Goal: Register for event/course: Sign up to attend an event or enroll in a course

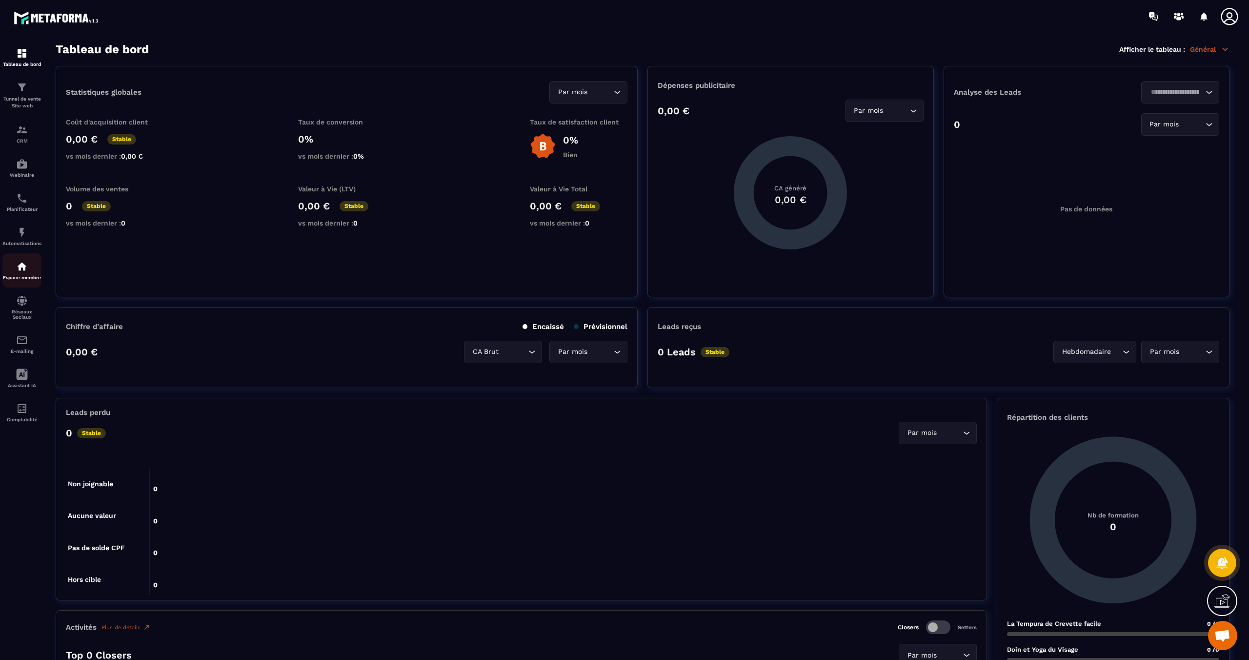
click at [24, 271] on img at bounding box center [22, 267] width 12 height 12
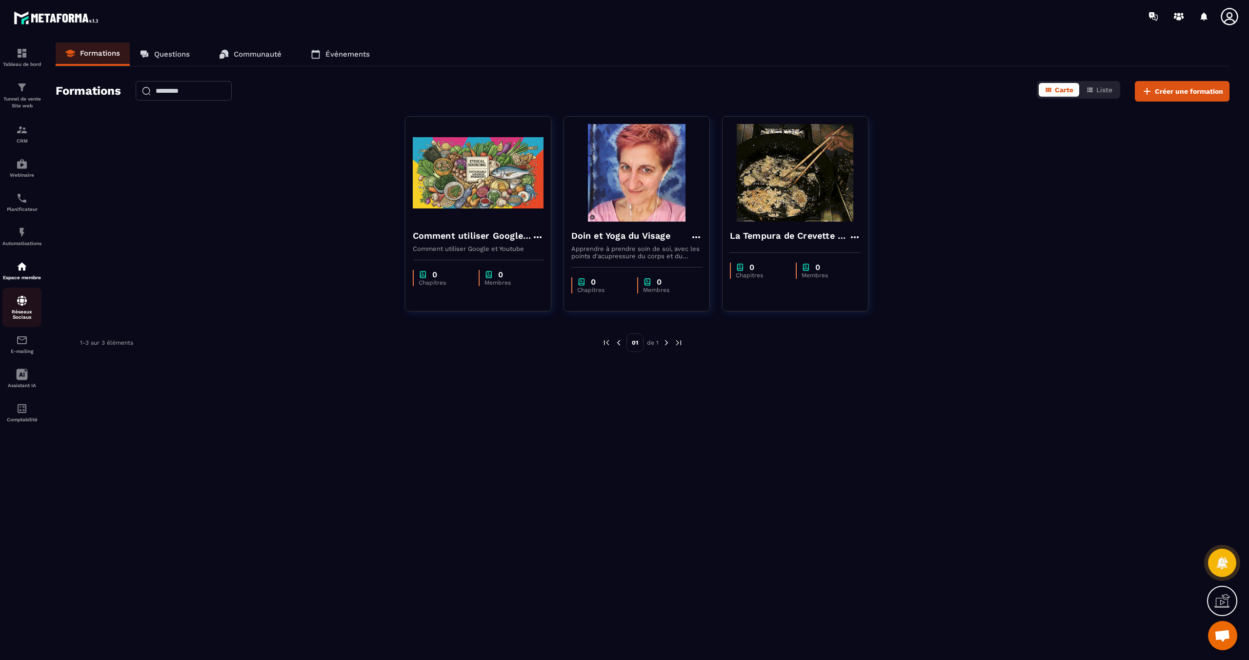
click at [27, 309] on div "Réseaux Sociaux" at bounding box center [21, 307] width 39 height 25
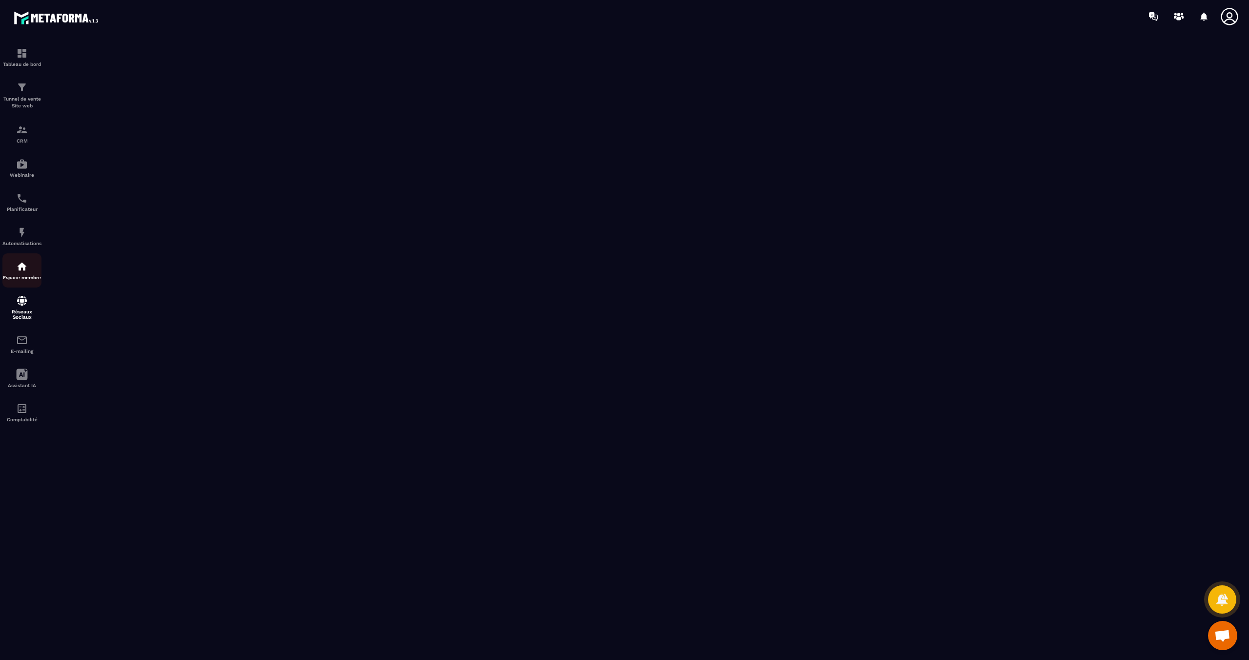
click at [19, 267] on img at bounding box center [22, 267] width 12 height 12
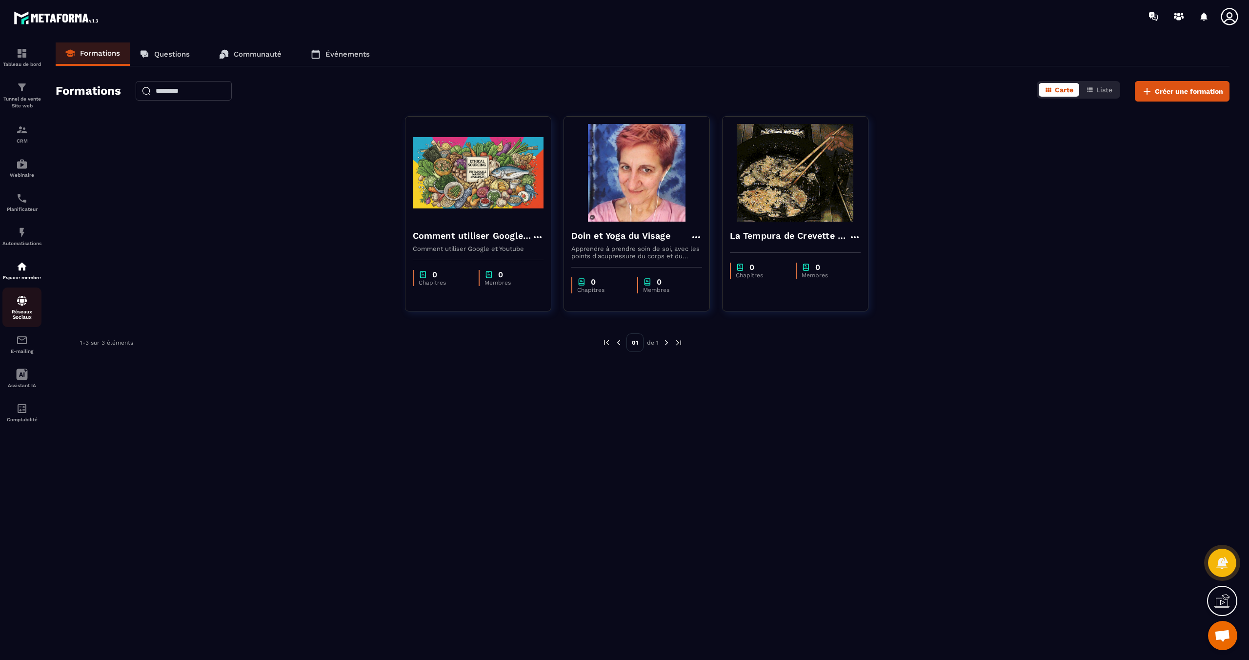
click at [23, 304] on img at bounding box center [22, 301] width 12 height 12
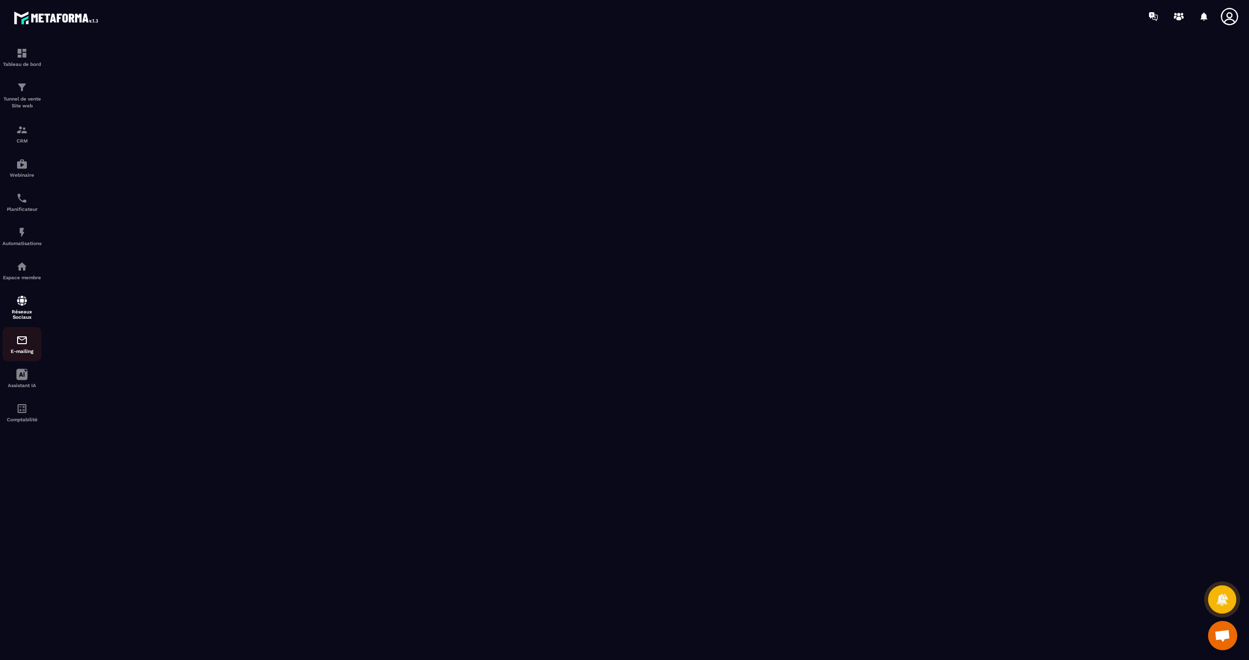
click at [23, 340] on img at bounding box center [22, 340] width 12 height 12
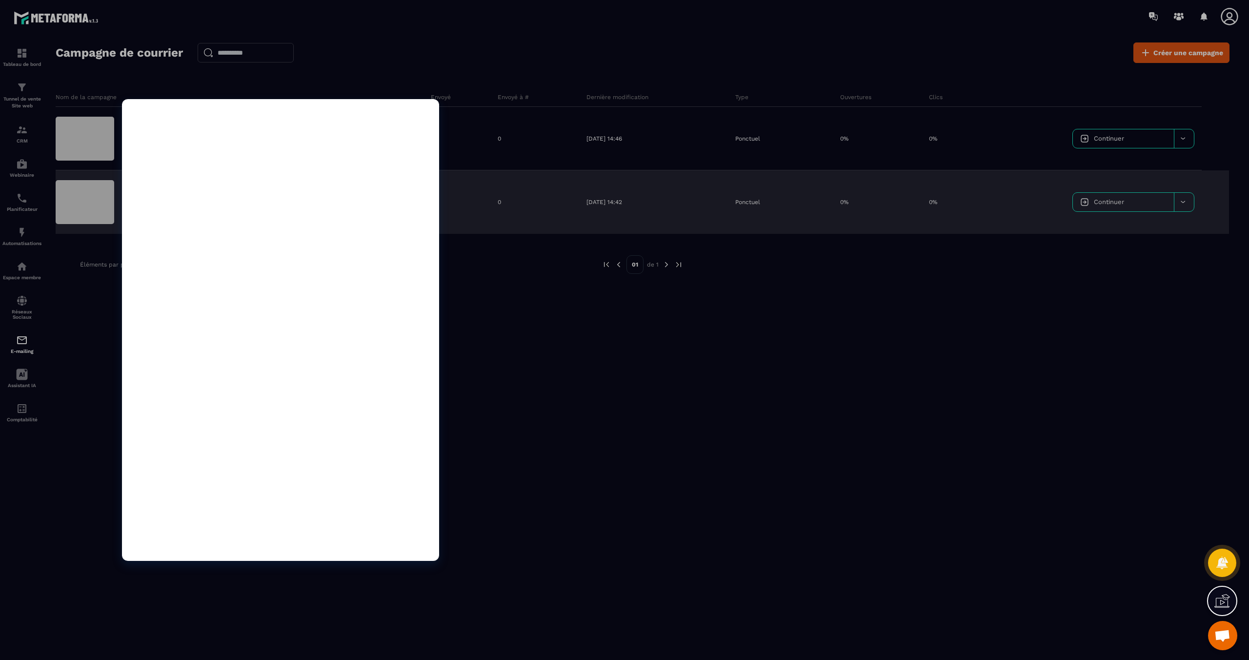
click at [309, 358] on div at bounding box center [280, 330] width 317 height 462
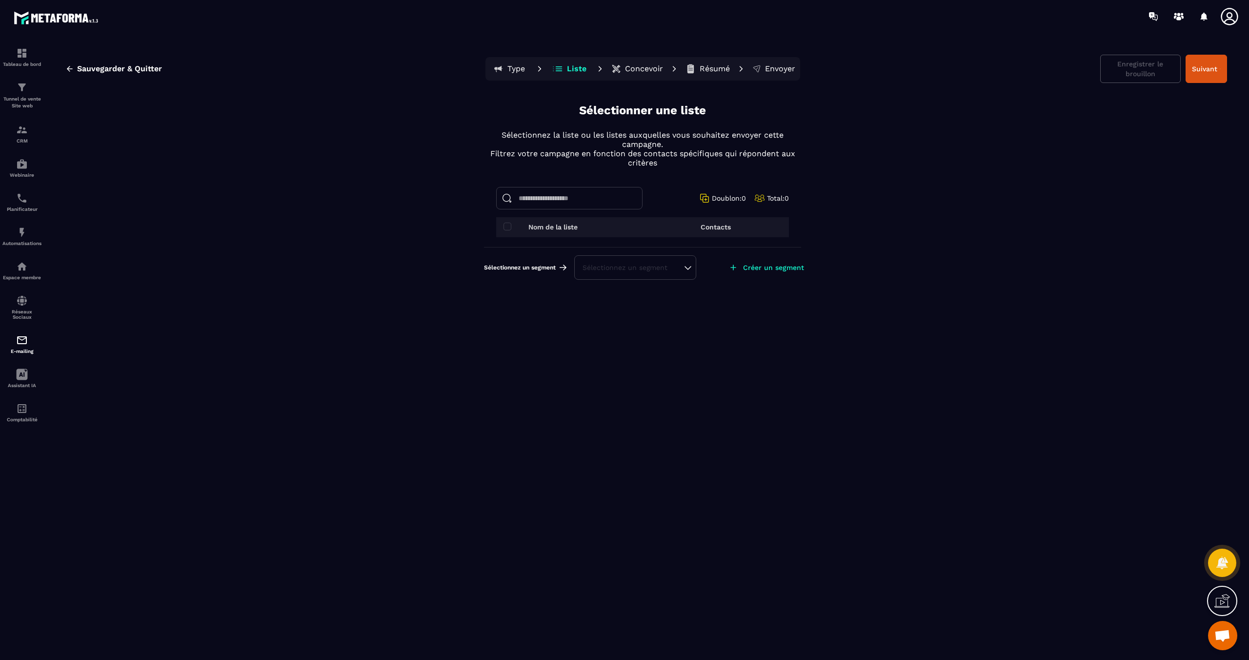
click at [641, 69] on p "Concevoir" at bounding box center [644, 69] width 38 height 10
click at [636, 67] on p "Concevoir" at bounding box center [644, 69] width 38 height 10
click at [564, 196] on input at bounding box center [569, 198] width 146 height 22
click at [26, 379] on icon at bounding box center [22, 374] width 11 height 11
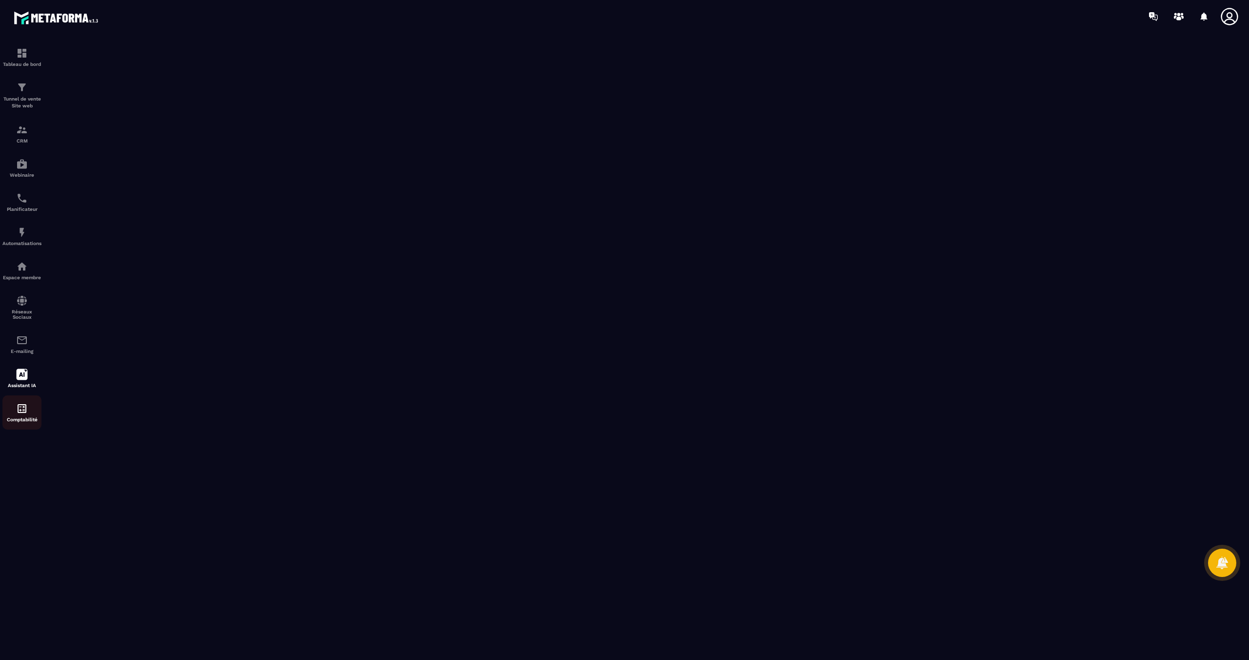
click at [26, 407] on link "Comptabilité" at bounding box center [21, 412] width 39 height 34
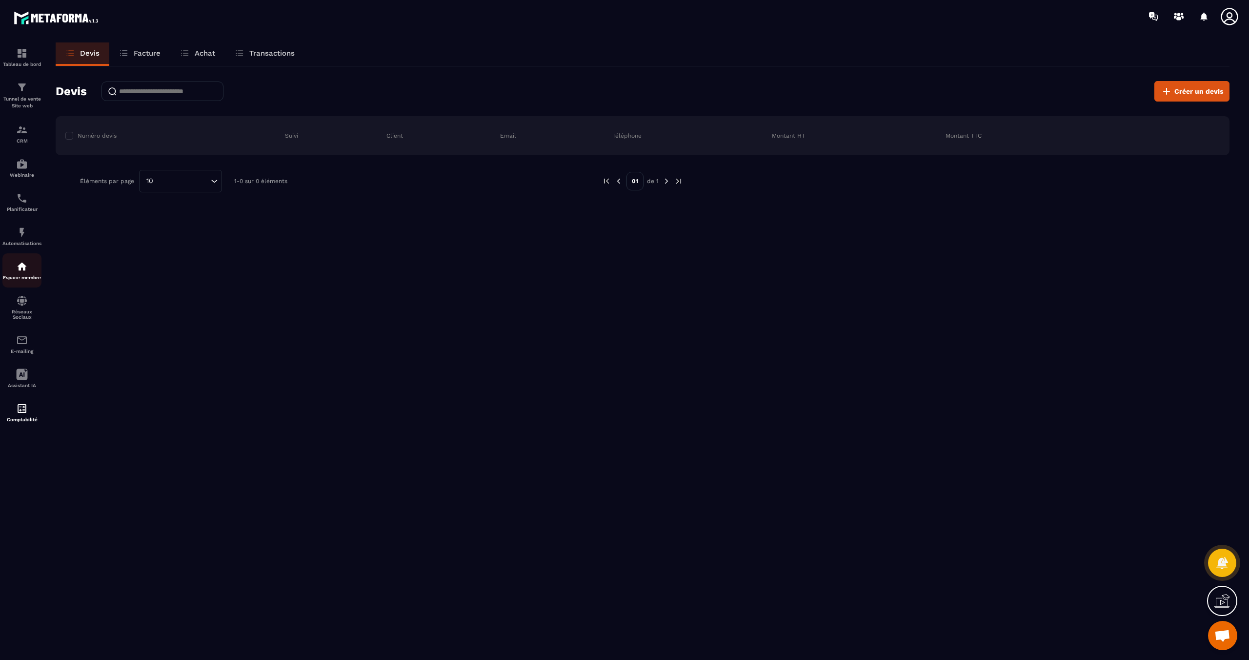
click at [25, 267] on img at bounding box center [22, 267] width 12 height 12
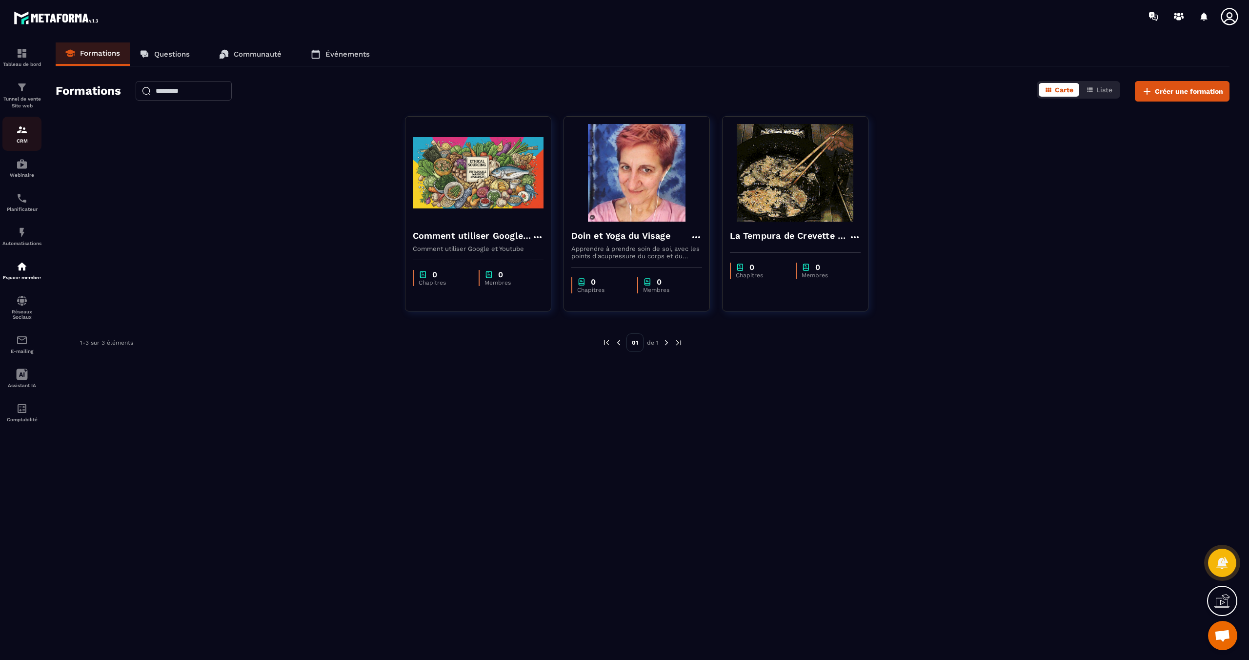
click at [18, 138] on p "CRM" at bounding box center [21, 140] width 39 height 5
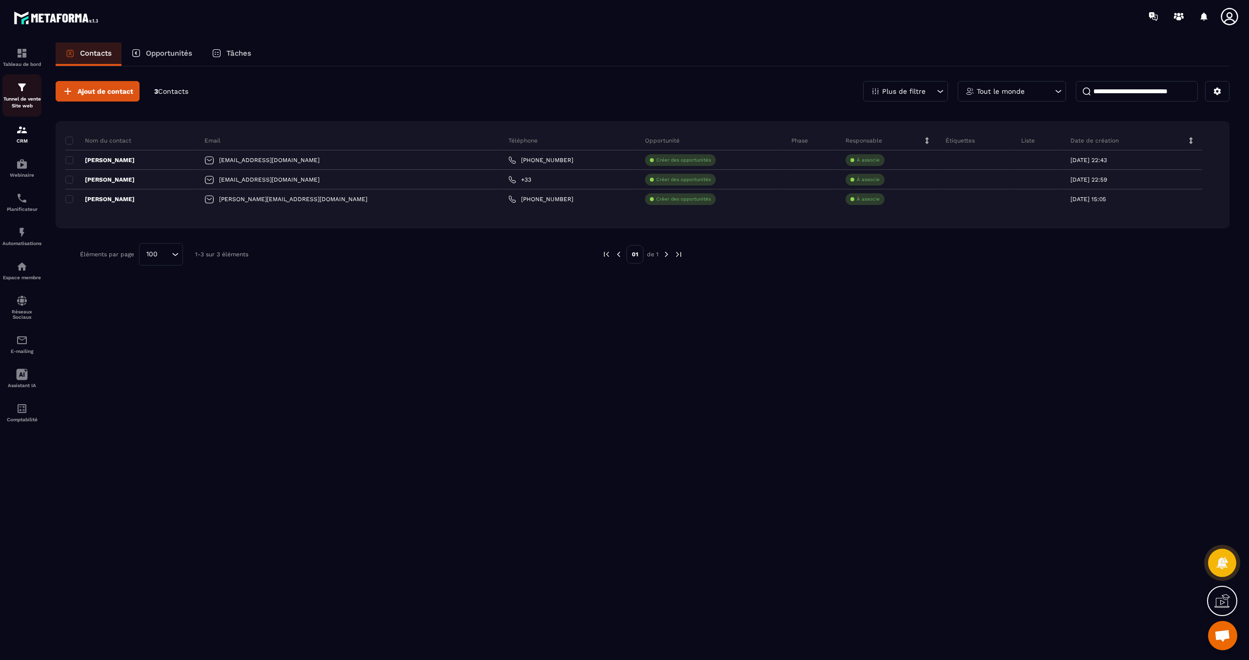
click at [19, 97] on p "Tunnel de vente Site web" at bounding box center [21, 103] width 39 height 14
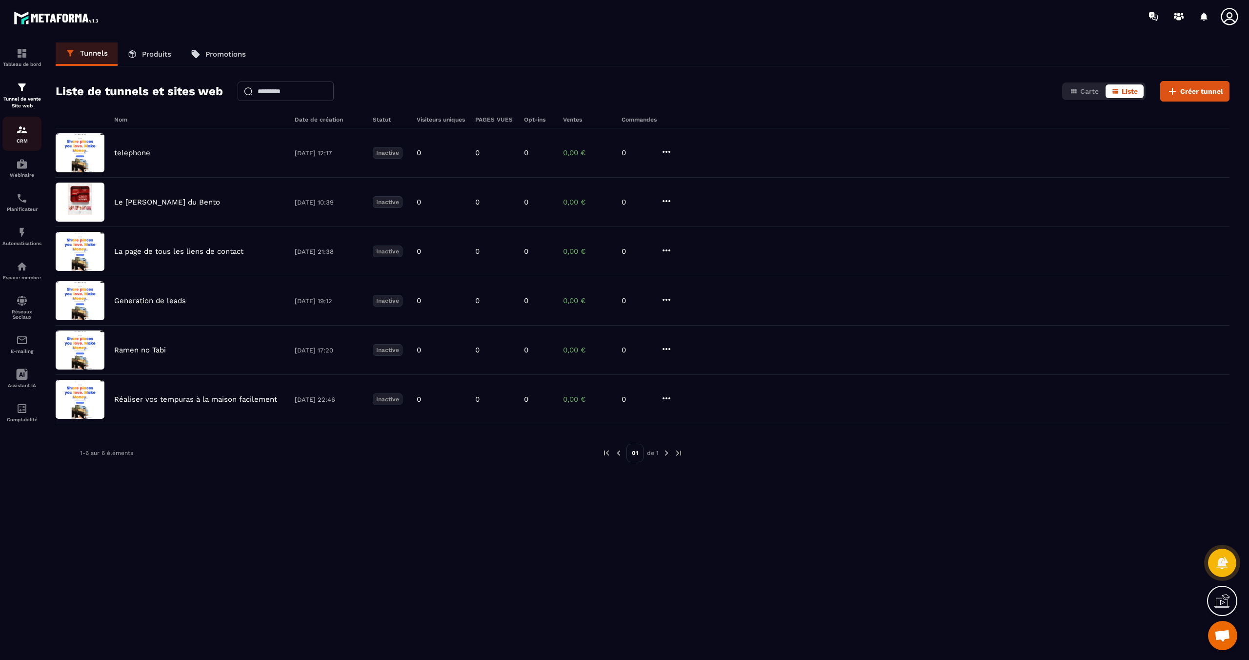
click at [23, 140] on p "CRM" at bounding box center [21, 140] width 39 height 5
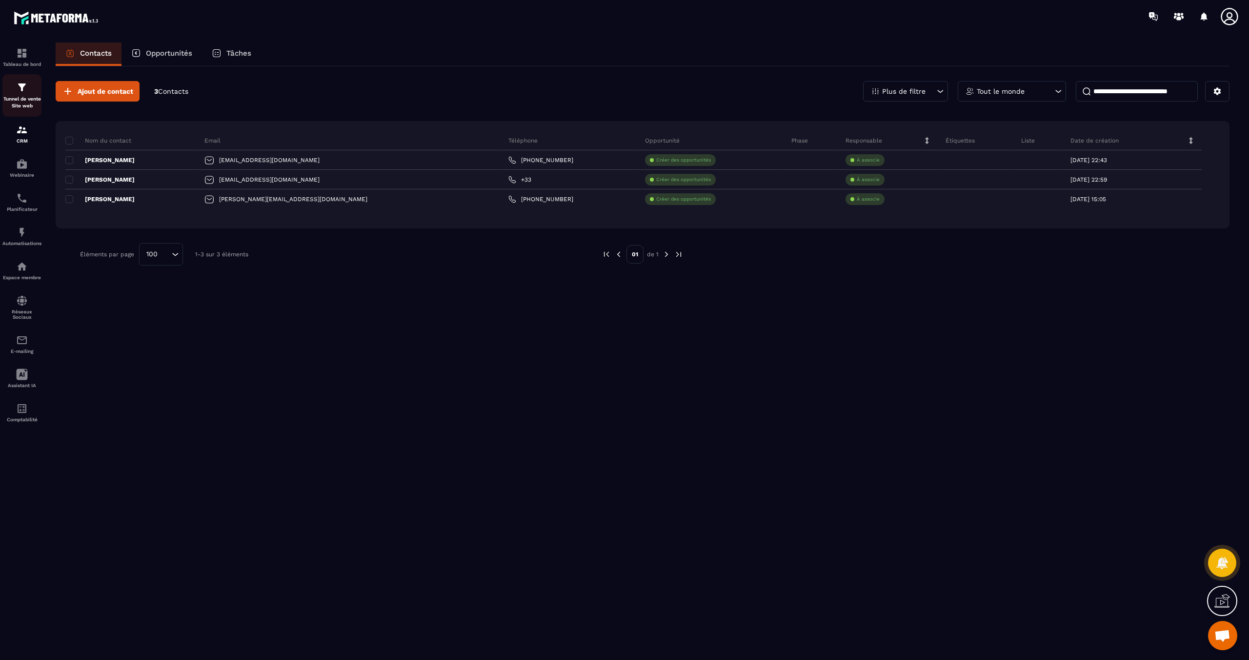
click at [25, 94] on div "Tunnel de vente Site web" at bounding box center [21, 95] width 39 height 28
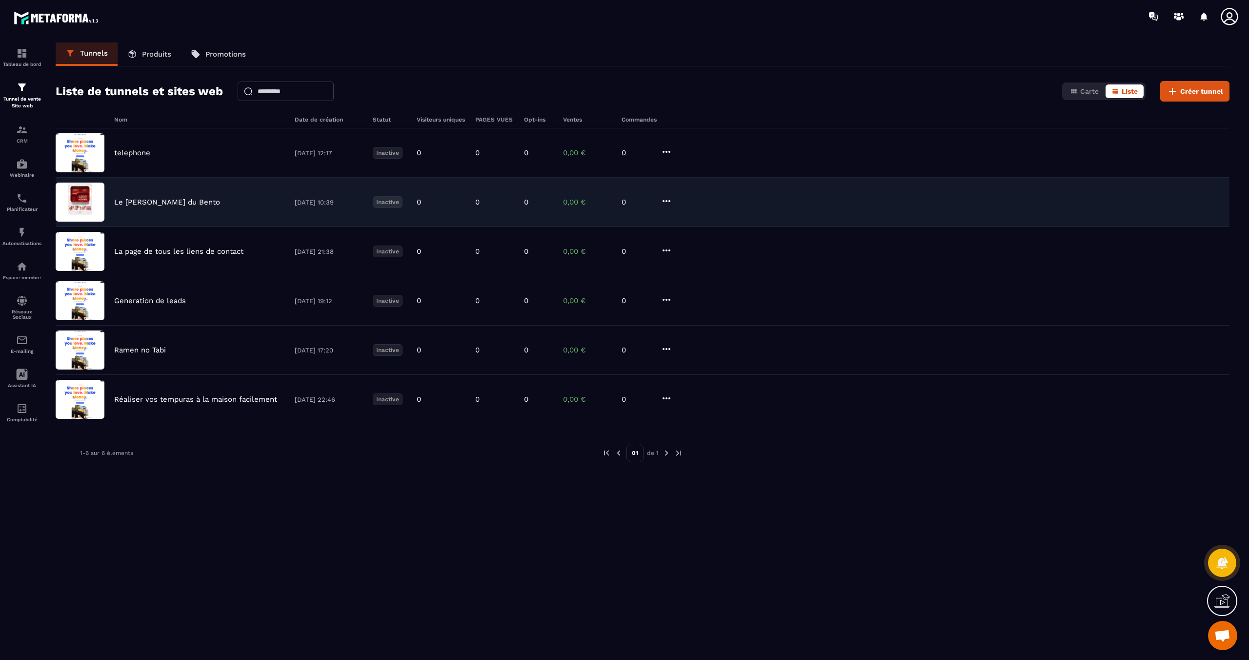
click at [183, 199] on p "Le [PERSON_NAME] du Bento" at bounding box center [167, 202] width 106 height 9
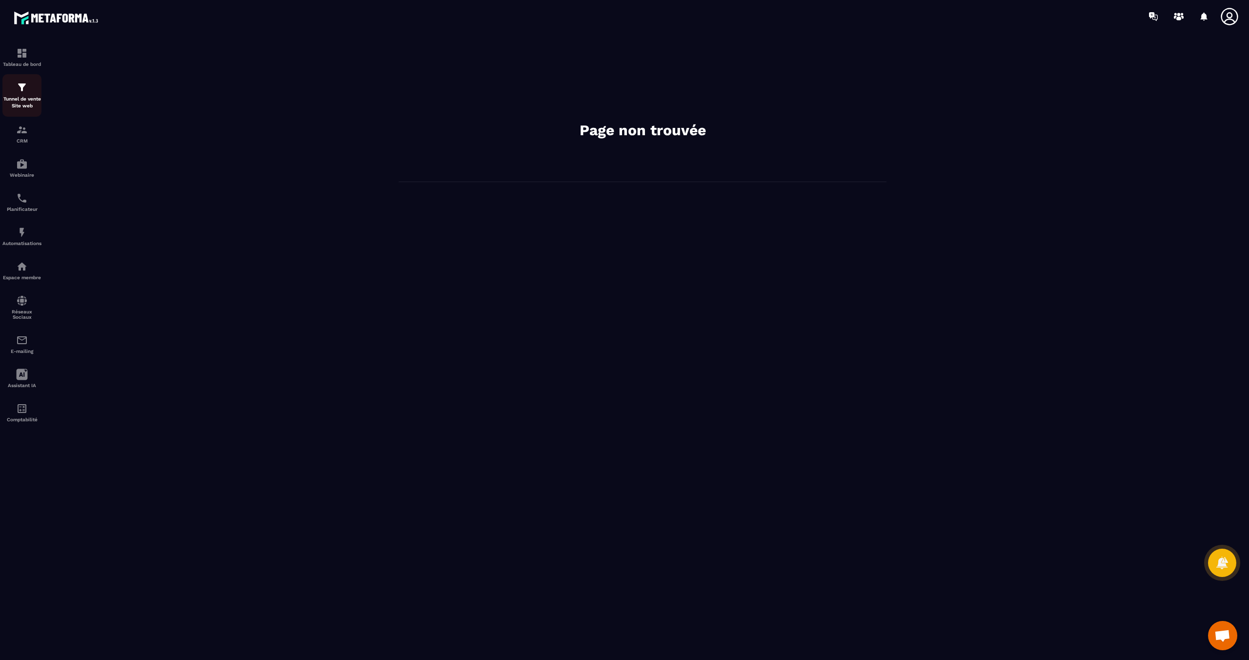
click at [22, 93] on img at bounding box center [22, 87] width 12 height 12
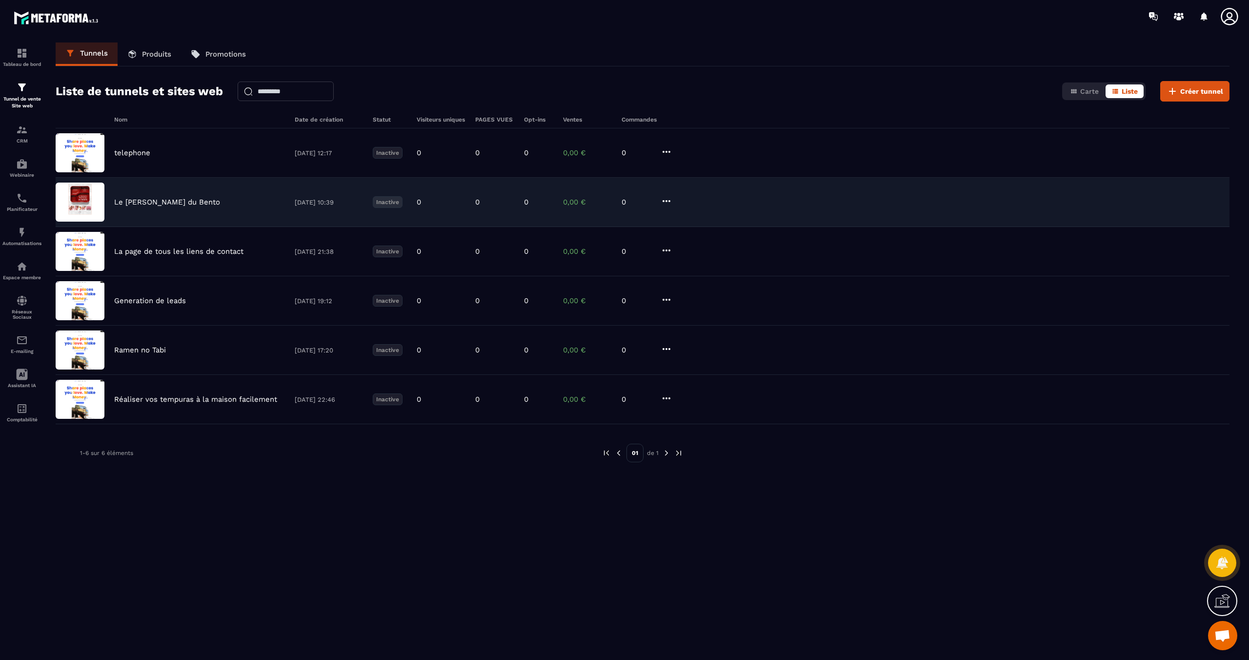
click at [167, 205] on p "Le [PERSON_NAME] du Bento" at bounding box center [167, 202] width 106 height 9
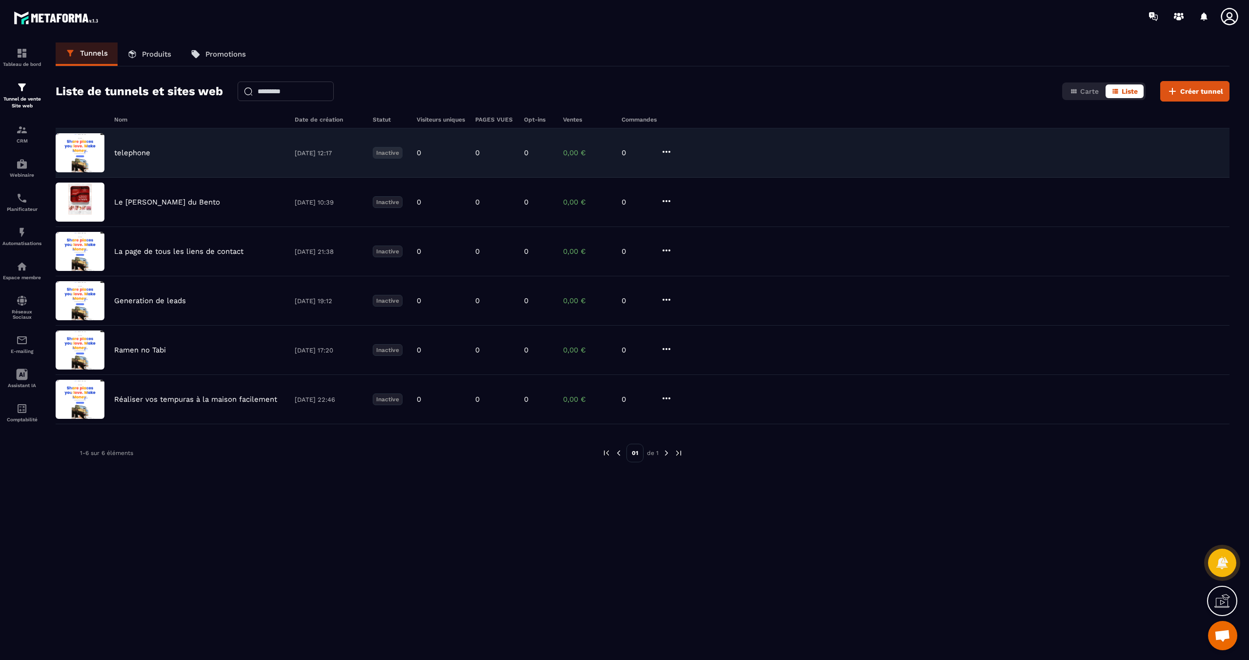
click at [135, 151] on p "telephone" at bounding box center [132, 152] width 36 height 9
click at [88, 149] on img at bounding box center [80, 152] width 49 height 39
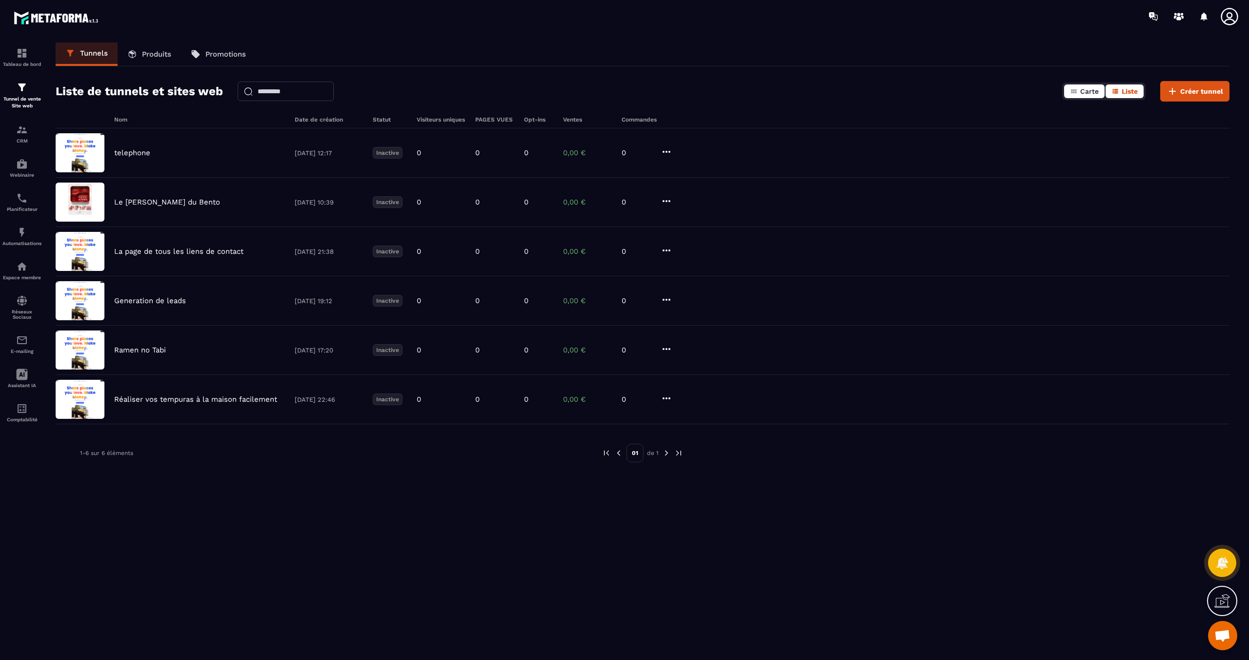
click at [1078, 91] on icon "button" at bounding box center [1074, 91] width 8 height 8
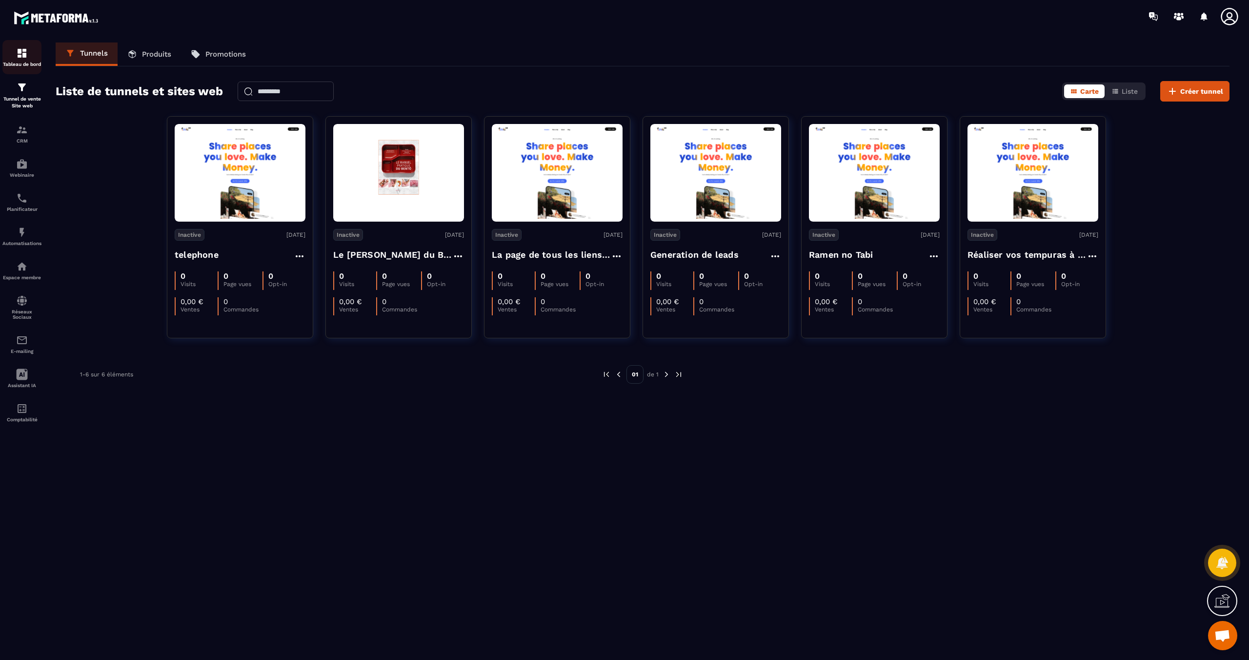
click at [19, 56] on img at bounding box center [22, 53] width 12 height 12
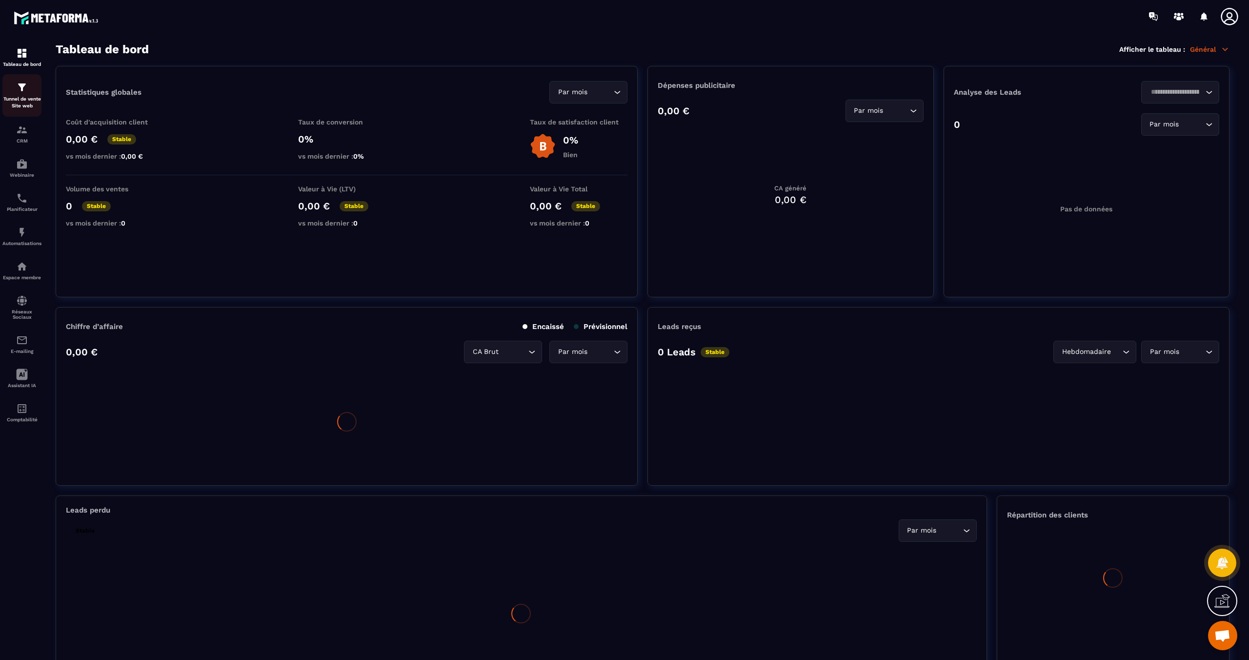
click at [25, 101] on p "Tunnel de vente Site web" at bounding box center [21, 103] width 39 height 14
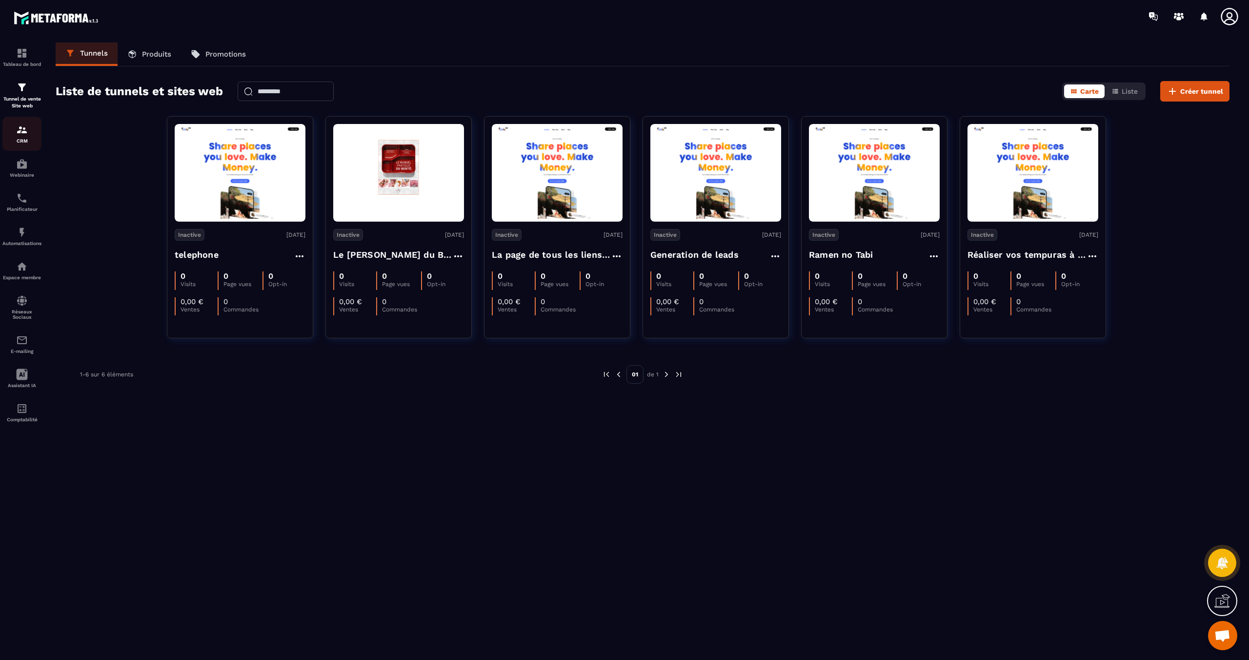
click at [25, 142] on p "CRM" at bounding box center [21, 140] width 39 height 5
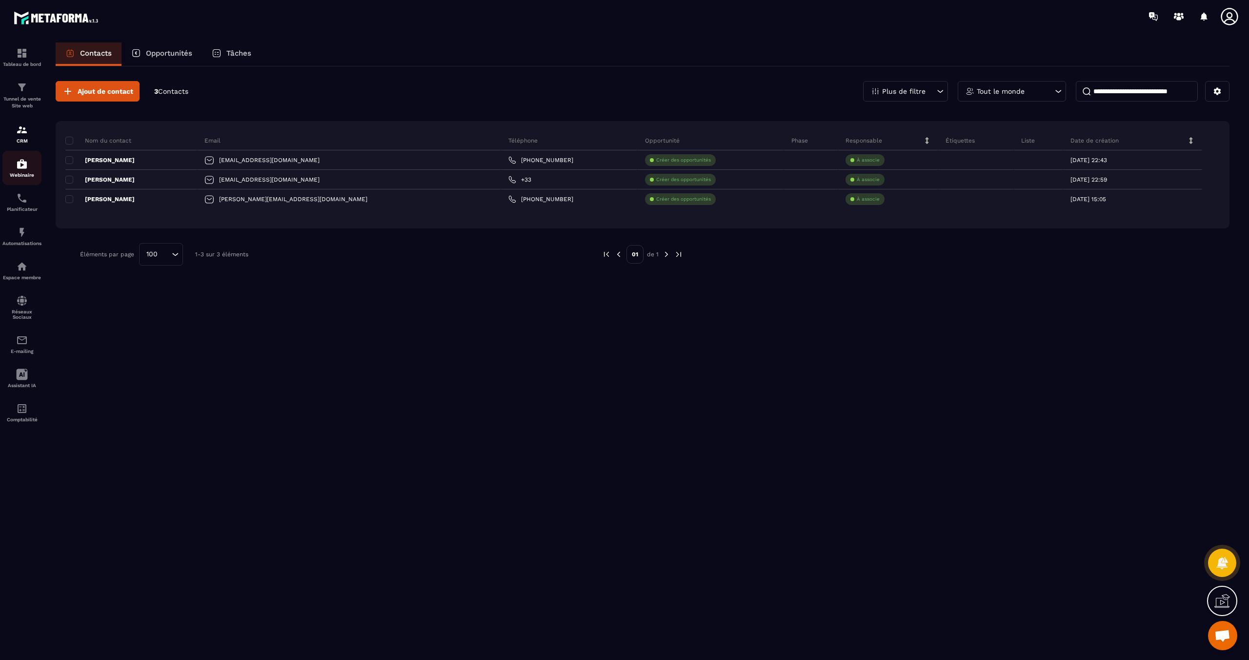
click at [23, 170] on img at bounding box center [22, 164] width 12 height 12
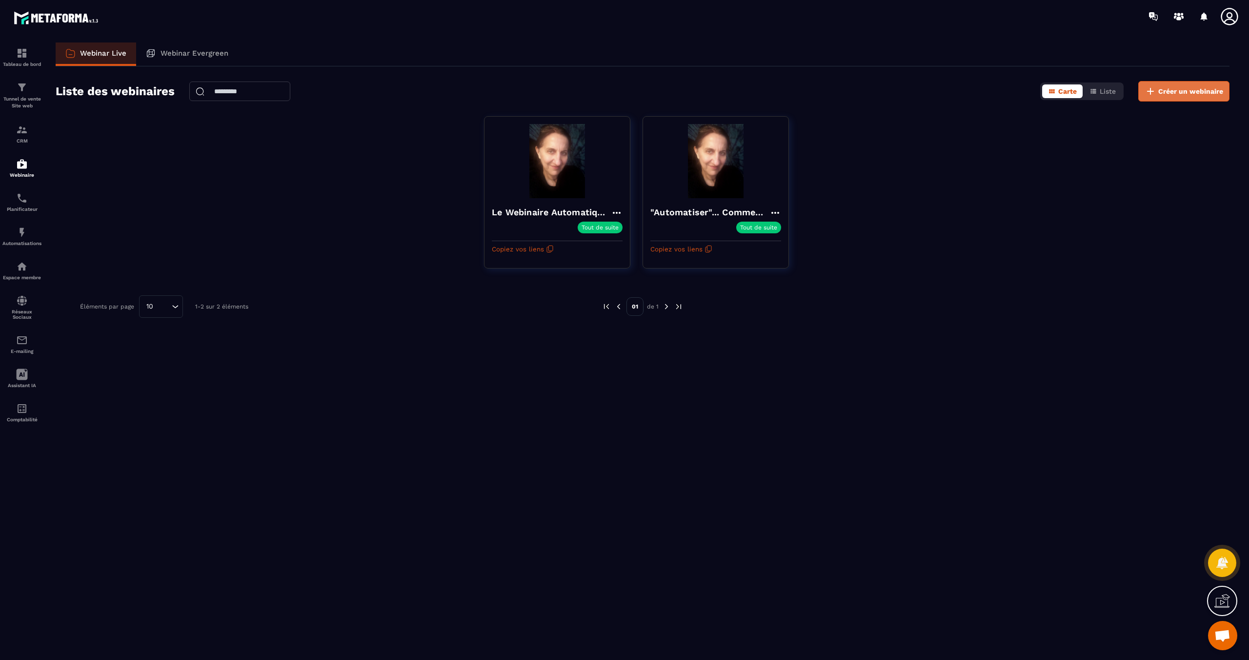
click at [1191, 95] on span "Créer un webinaire" at bounding box center [1190, 91] width 65 height 10
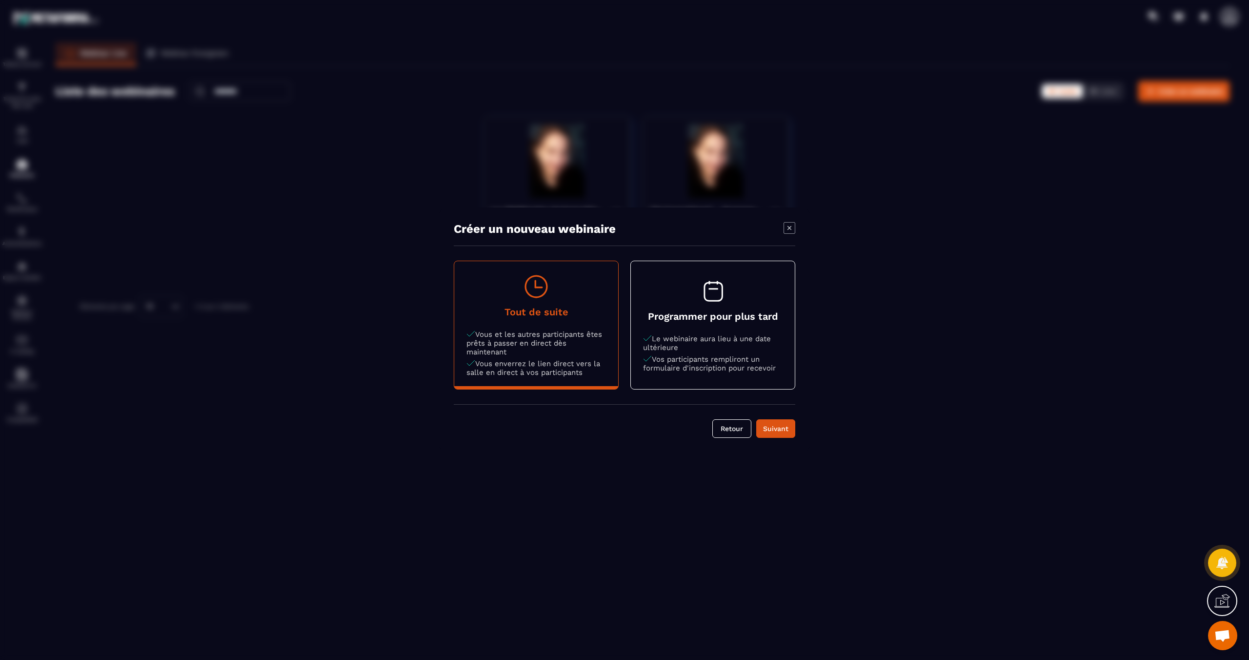
click at [750, 344] on p "Le webinaire aura lieu à une date ultérieure" at bounding box center [713, 343] width 140 height 18
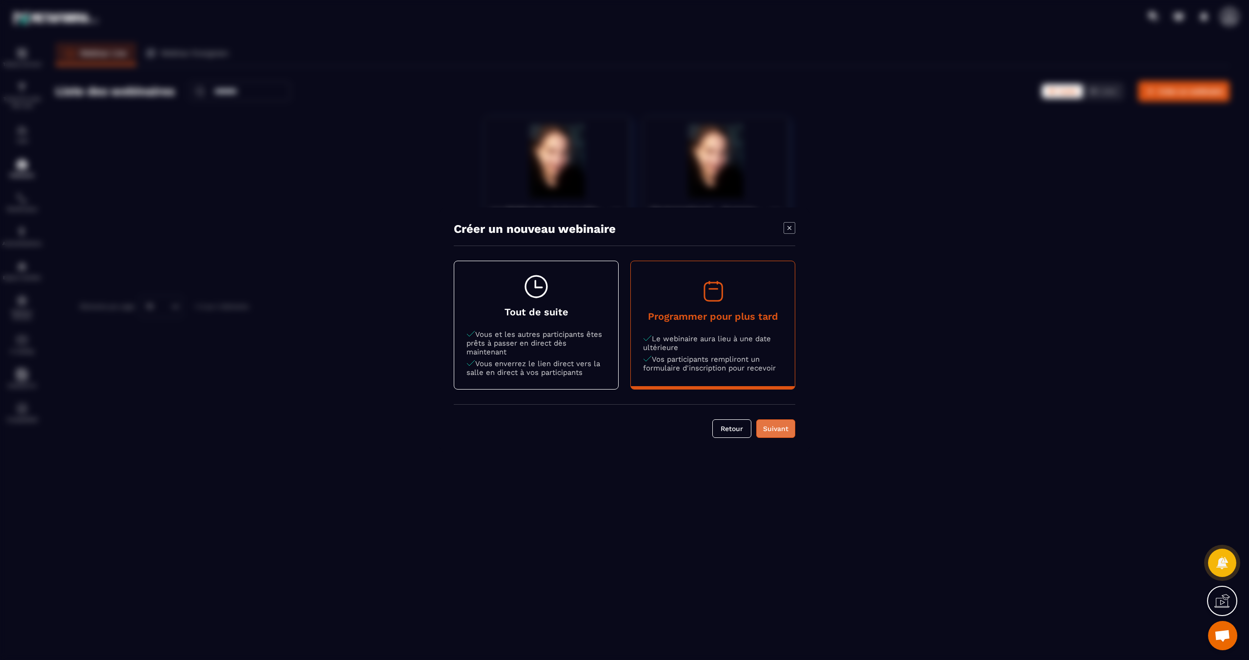
click at [770, 433] on button "Suivant" at bounding box center [775, 428] width 39 height 19
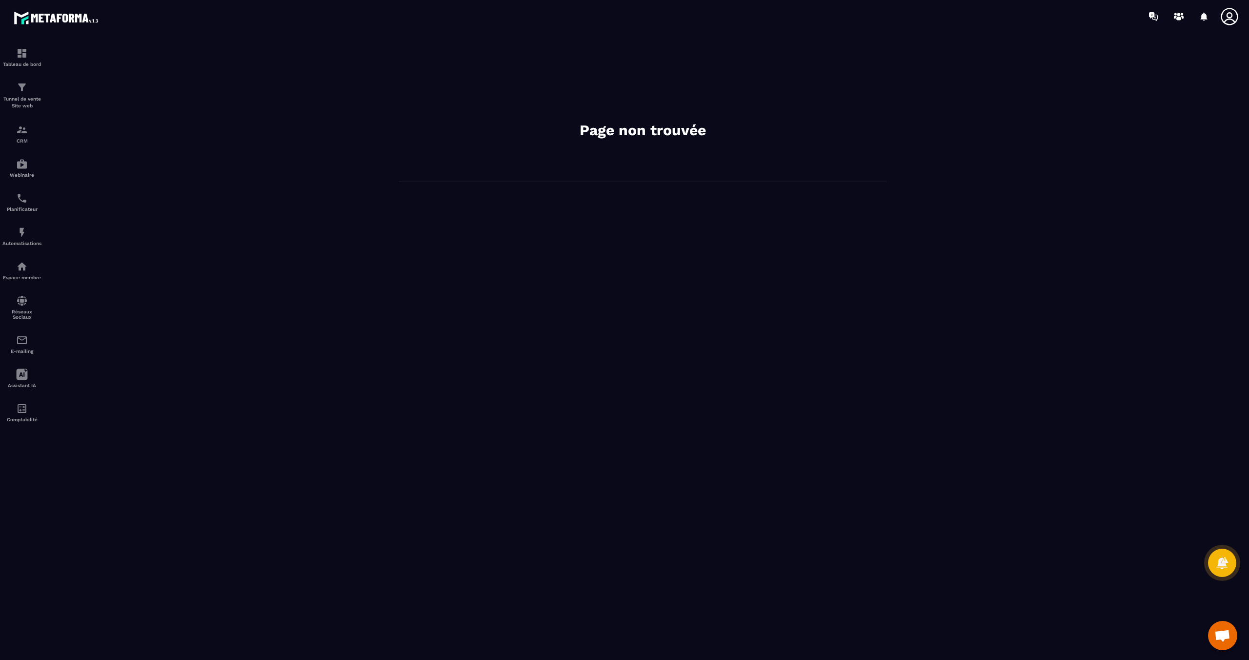
click at [1228, 14] on icon at bounding box center [1229, 16] width 17 height 17
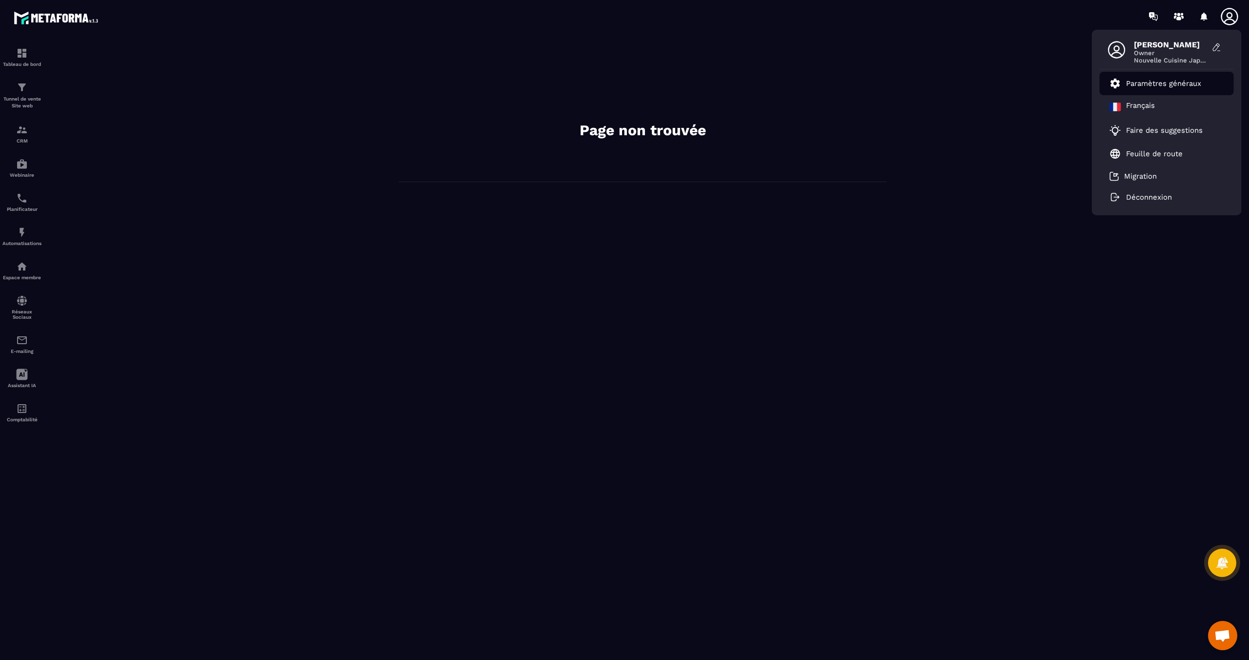
click at [1159, 81] on p "Paramètres généraux" at bounding box center [1163, 83] width 75 height 9
